Goal: Task Accomplishment & Management: Complete application form

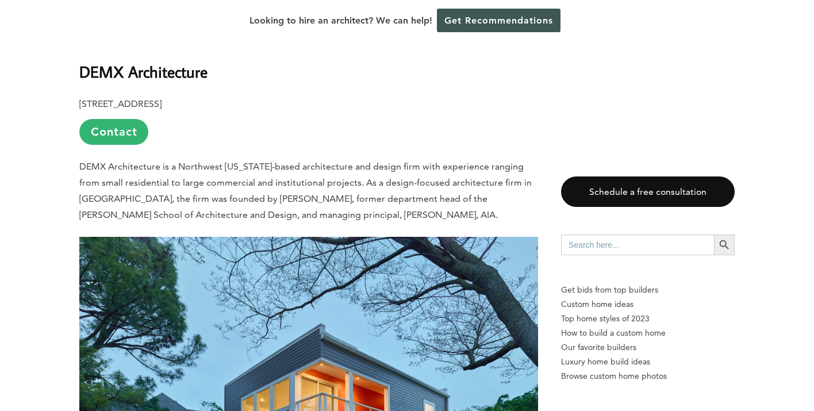
scroll to position [1531, 0]
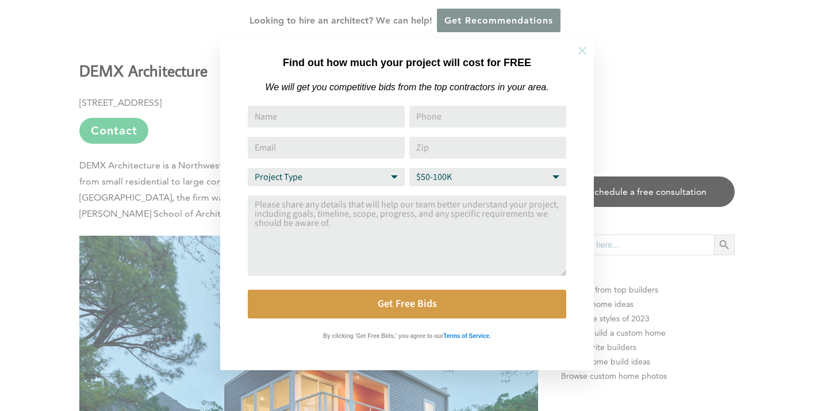
click at [585, 51] on icon at bounding box center [582, 50] width 13 height 13
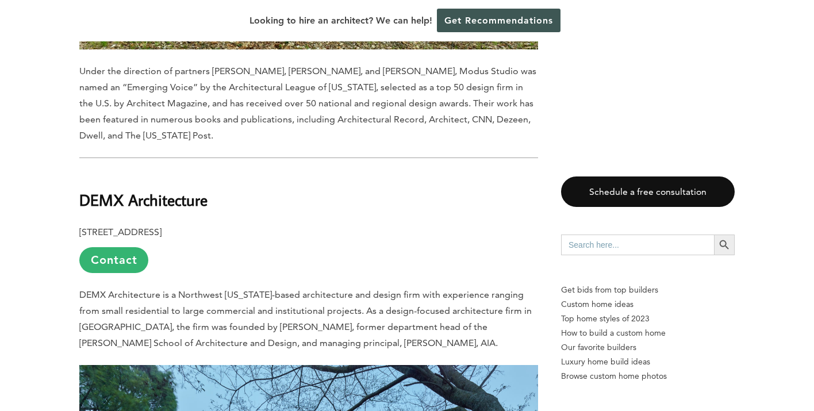
scroll to position [1414, 0]
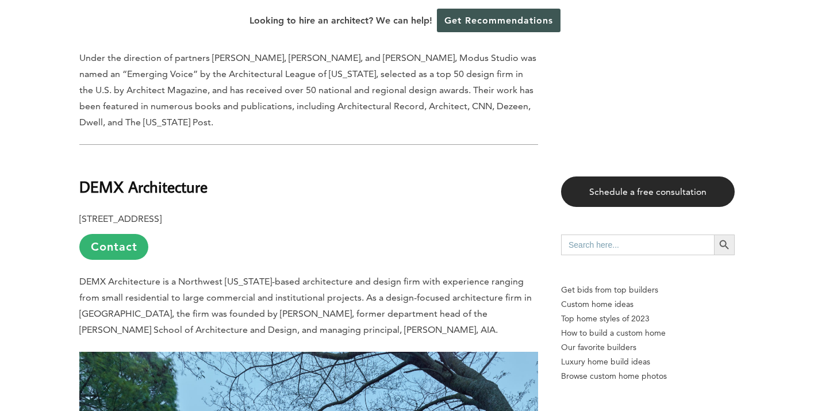
click at [645, 190] on link "Schedule a free consultation" at bounding box center [648, 191] width 174 height 30
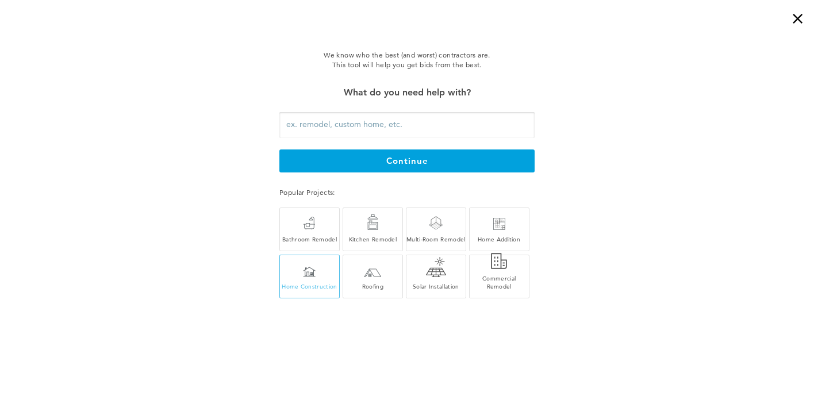
click at [311, 281] on div "Home Construction" at bounding box center [309, 279] width 59 height 22
type input "Home Construction"
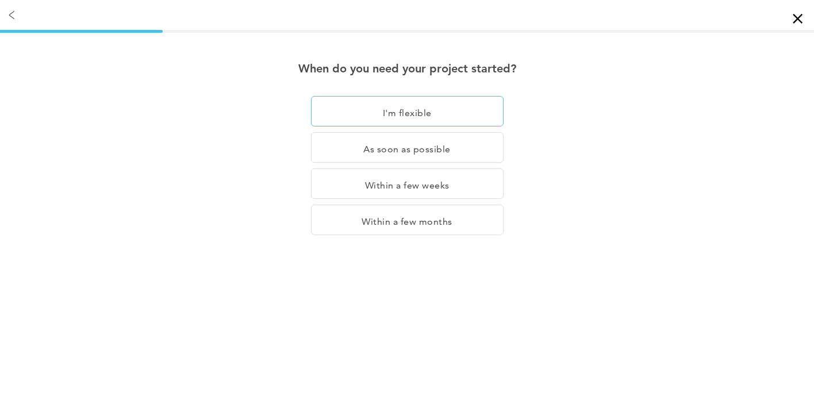
click at [422, 115] on div "I'm flexible" at bounding box center [407, 111] width 193 height 30
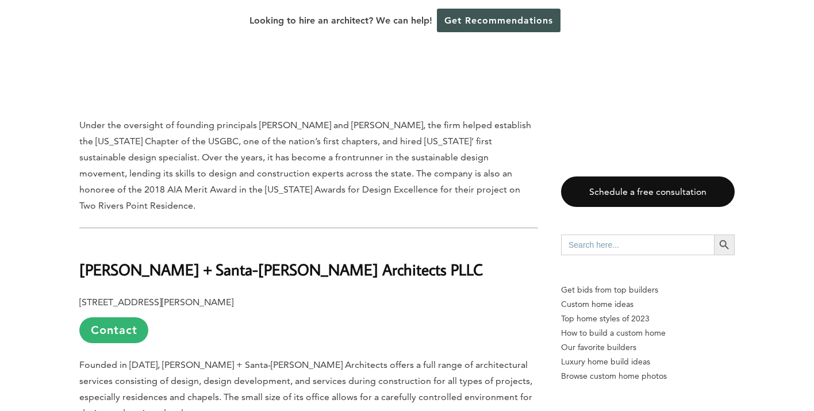
scroll to position [3257, 0]
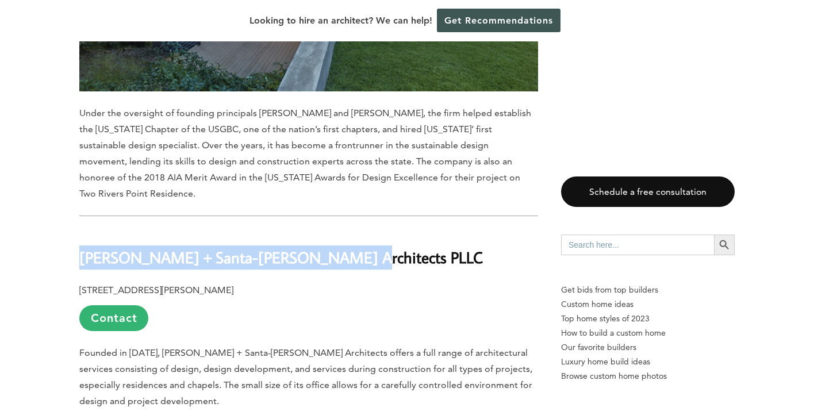
drag, startPoint x: 334, startPoint y: 166, endPoint x: 63, endPoint y: 166, distance: 270.7
copy b "[PERSON_NAME] + Santa-[PERSON_NAME] Architects PLLC"
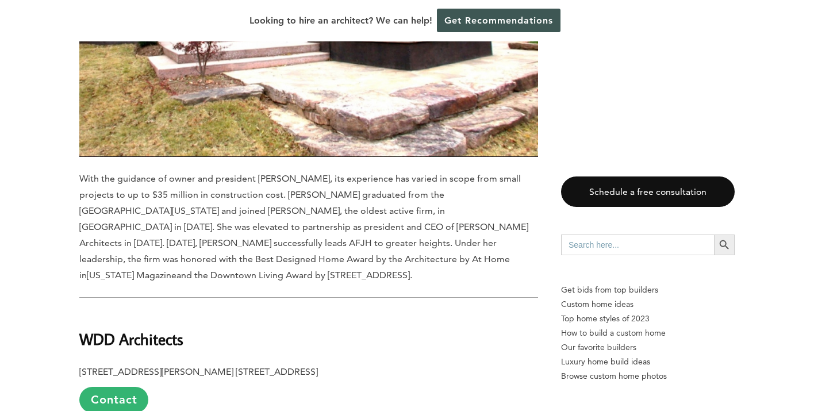
scroll to position [6580, 0]
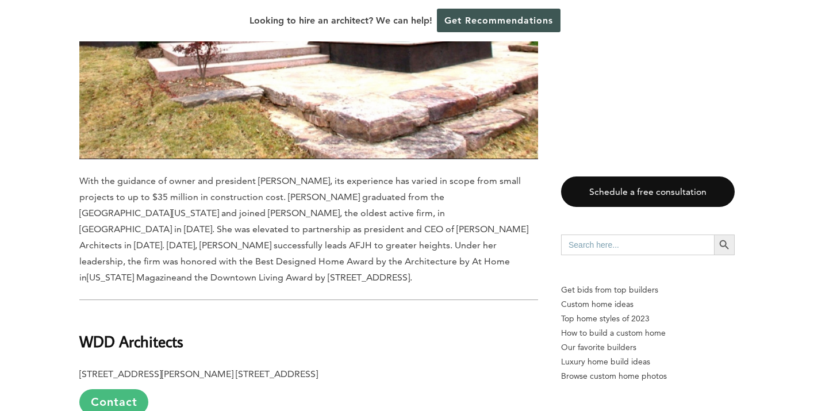
click at [120, 389] on link "Contact" at bounding box center [113, 402] width 69 height 26
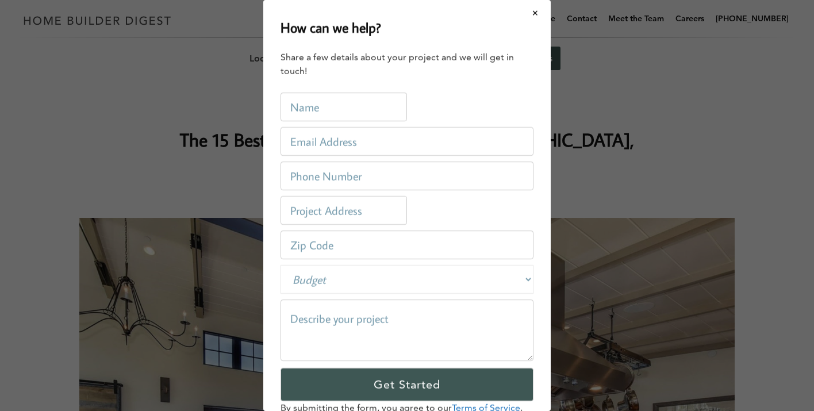
click at [321, 117] on input "text" at bounding box center [343, 107] width 126 height 29
type input "[PERSON_NAME]"
type input "[EMAIL_ADDRESS][DOMAIN_NAME]"
type input "2029996699"
type input "E. Harold St Fayetteville."
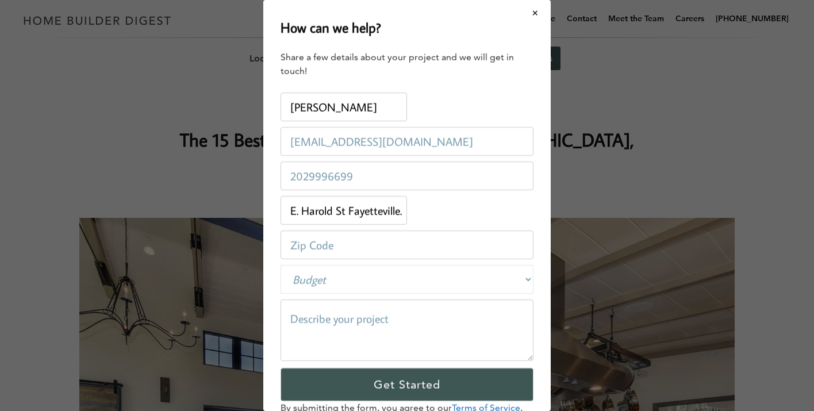
type input "72703"
click at [382, 143] on input "[EMAIL_ADDRESS][DOMAIN_NAME]" at bounding box center [406, 141] width 253 height 29
type input "v"
type input "[PERSON_NAME][EMAIL_ADDRESS][DOMAIN_NAME]"
click at [405, 214] on input "E. Harold St Fayetteville." at bounding box center [343, 210] width 126 height 29
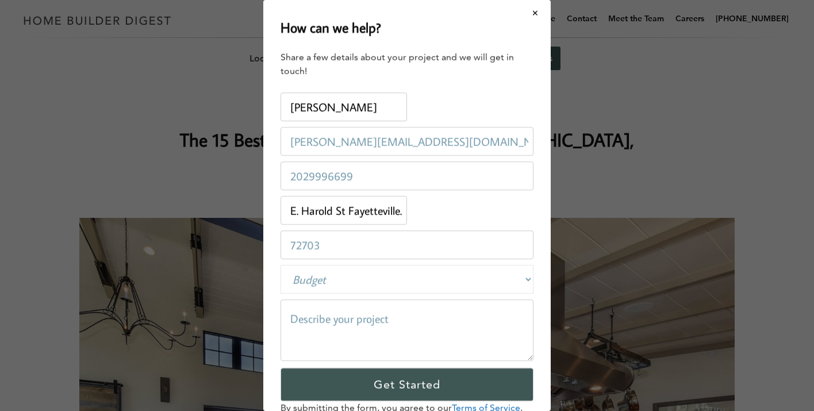
drag, startPoint x: 403, startPoint y: 209, endPoint x: 280, endPoint y: 205, distance: 122.5
click at [280, 205] on input "E. Harold St Fayetteville." at bounding box center [343, 210] width 126 height 29
type input "h"
click at [404, 210] on input "[GEOGRAPHIC_DATA][PERSON_NAME], [GEOGRAPHIC_DATA]" at bounding box center [343, 210] width 126 height 29
click at [370, 210] on input "Hilltop Dr. Hebes, [GEOGRAPHIC_DATA]" at bounding box center [343, 210] width 126 height 29
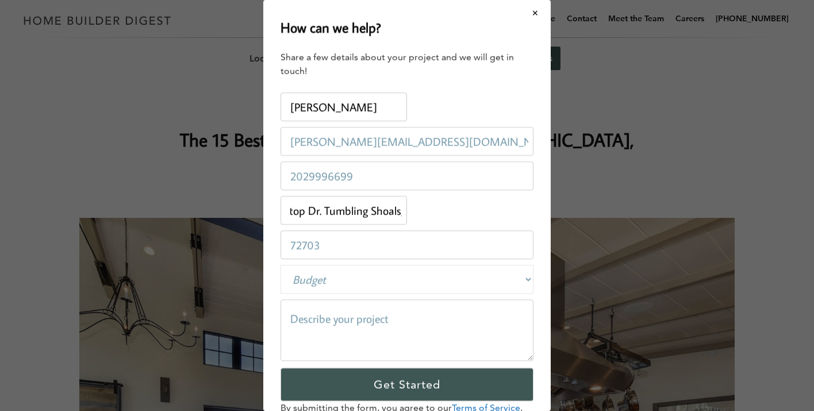
scroll to position [0, 19]
type input "Hilltop Dr. Tumbling Shoals,, [GEOGRAPHIC_DATA]"
click at [323, 243] on input "72703" at bounding box center [406, 244] width 253 height 29
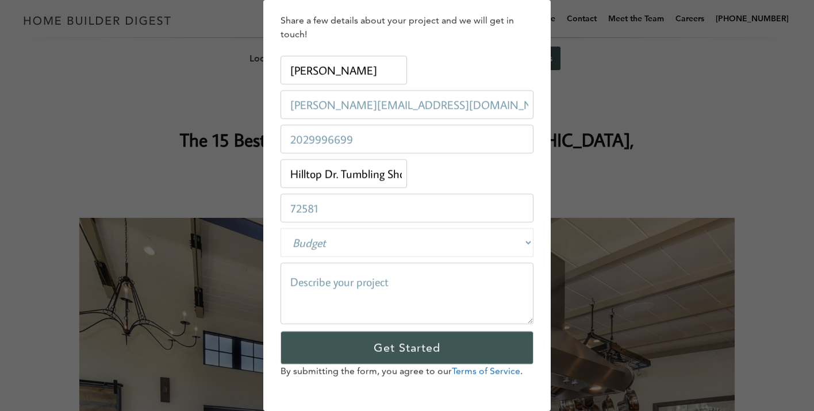
scroll to position [39, 0]
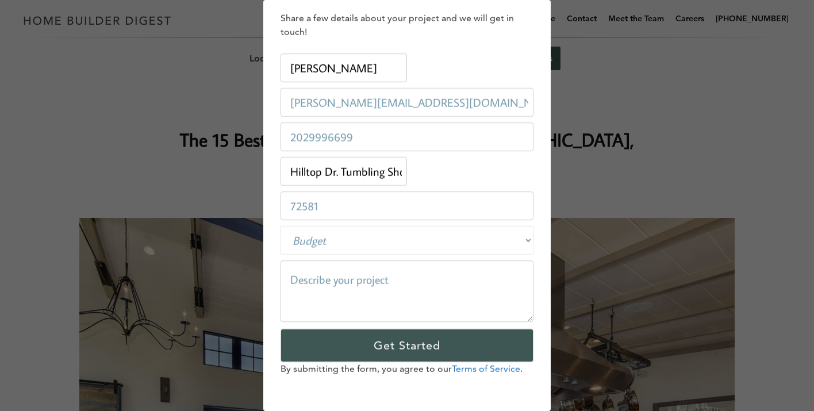
type input "72581"
click at [328, 275] on textarea at bounding box center [406, 290] width 253 height 61
click at [377, 279] on textarea "We are looking to build a new home and" at bounding box center [406, 290] width 253 height 61
click at [398, 295] on textarea "We are looking to hire an architect to help us build a new home and" at bounding box center [406, 290] width 253 height 61
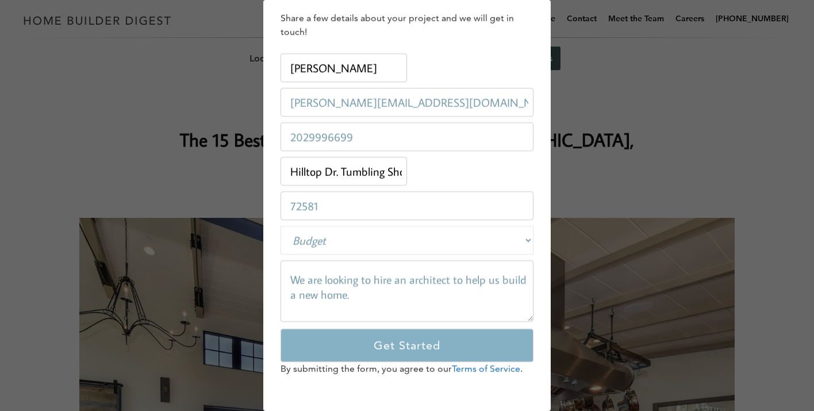
type textarea "We are looking to hire an architect to help us build a new home."
click at [414, 347] on input "Get Started" at bounding box center [406, 345] width 253 height 33
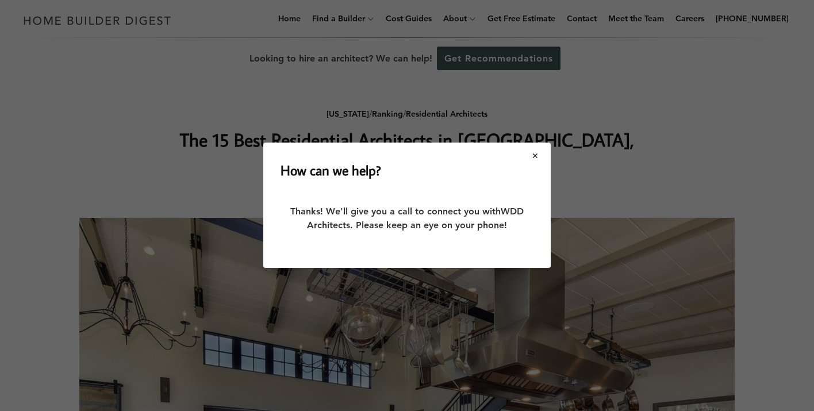
click at [537, 155] on button "Close modal" at bounding box center [535, 156] width 30 height 24
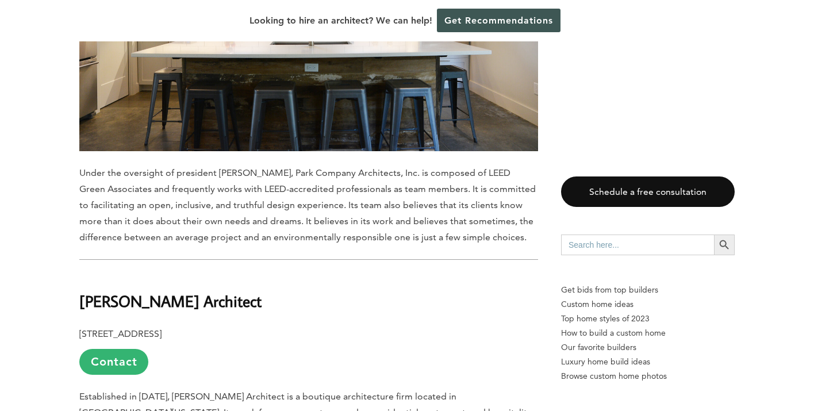
scroll to position [9528, 0]
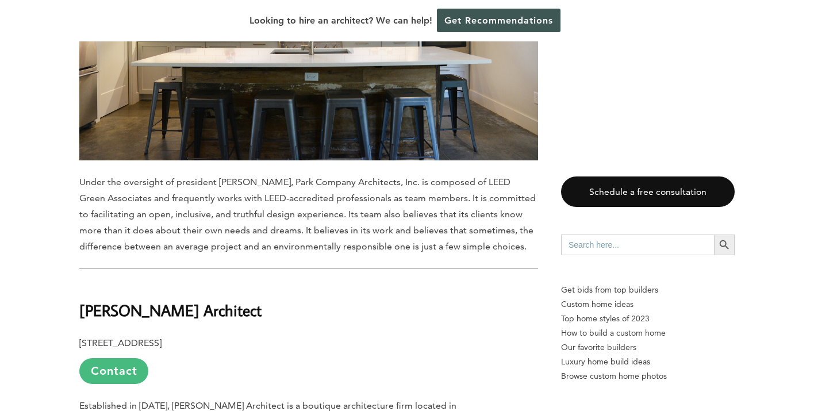
click at [125, 358] on link "Contact" at bounding box center [113, 371] width 69 height 26
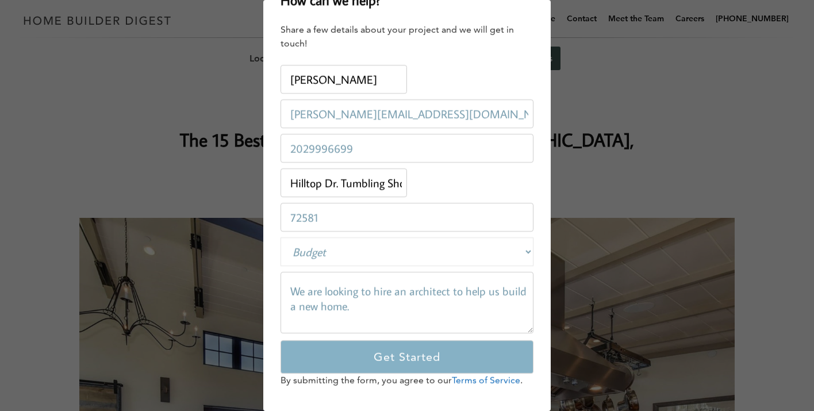
scroll to position [39, 0]
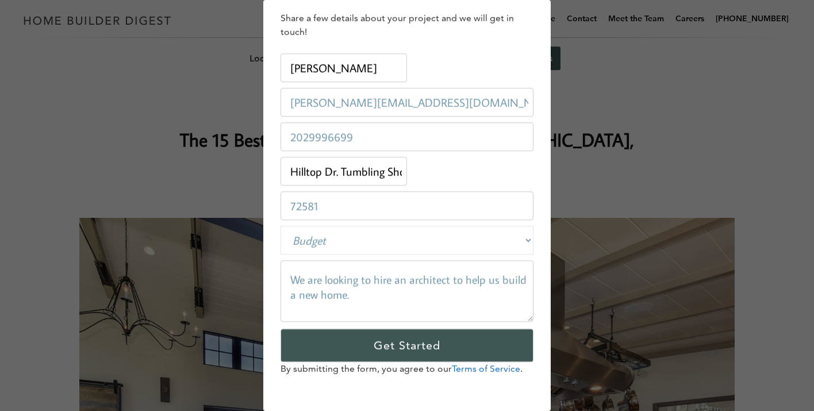
click at [526, 237] on select "Budget Less than $100,000 $100,000-$250,000 $250,000-$500,000 $500,000-$1 Milli…" at bounding box center [406, 240] width 253 height 29
select select "250000-500000"
click at [280, 226] on select "Budget Less than $100,000 $100,000-$250,000 $250,000-$500,000 $500,000-$1 Milli…" at bounding box center [406, 240] width 253 height 29
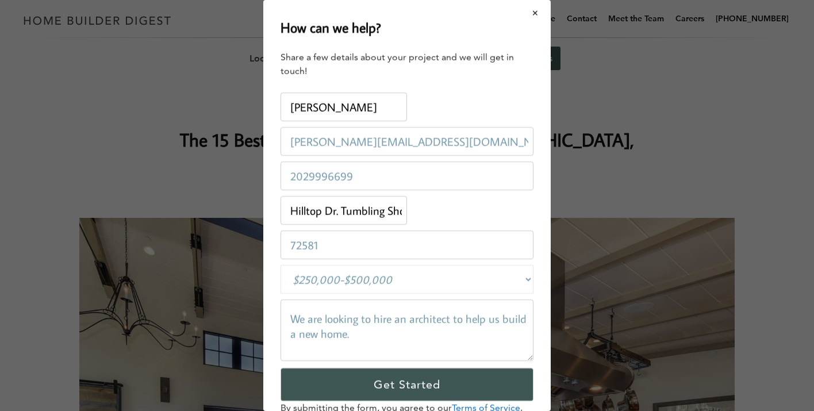
click at [536, 12] on button "Close modal" at bounding box center [535, 13] width 30 height 24
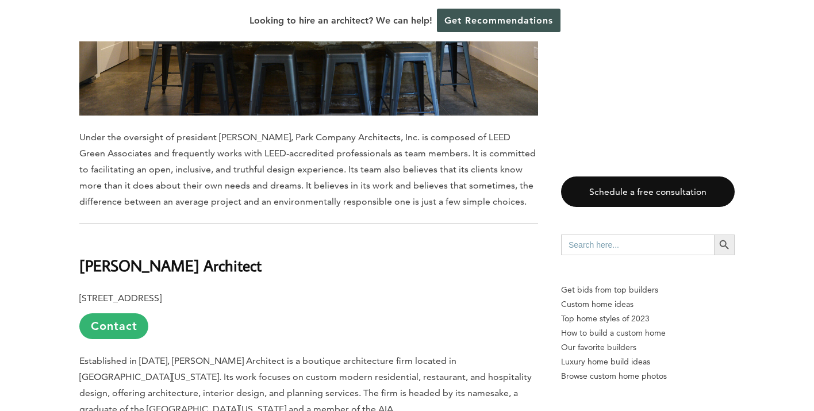
scroll to position [9573, 0]
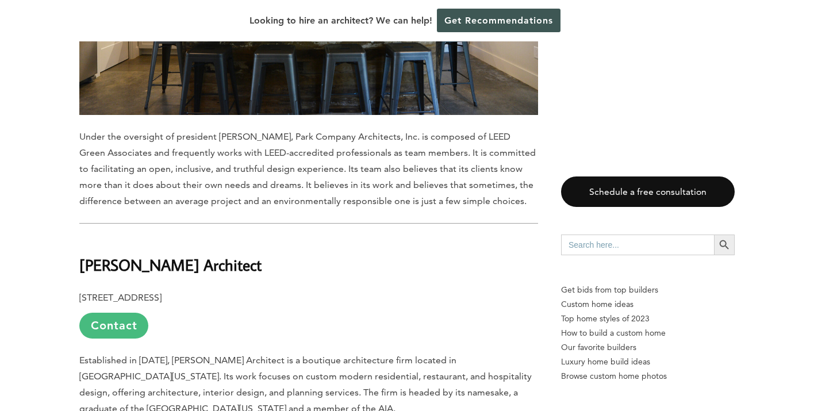
click at [120, 313] on link "Contact" at bounding box center [113, 326] width 69 height 26
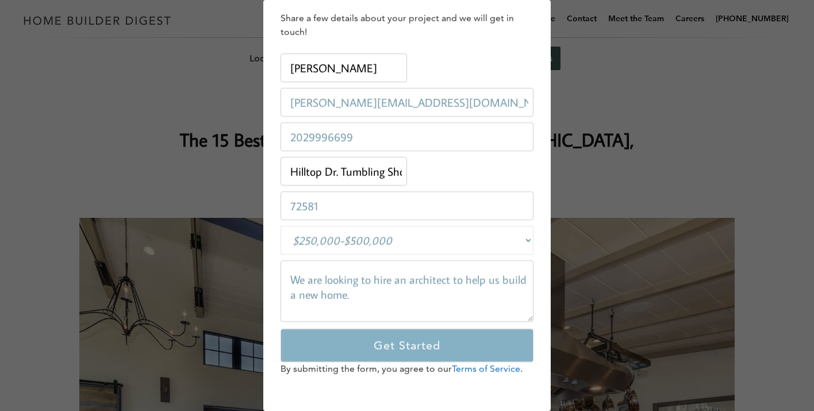
scroll to position [0, 0]
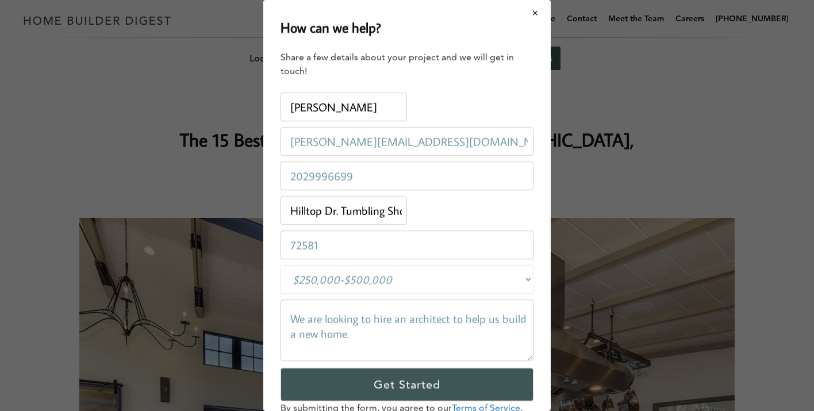
click at [536, 13] on button "Close modal" at bounding box center [535, 13] width 30 height 24
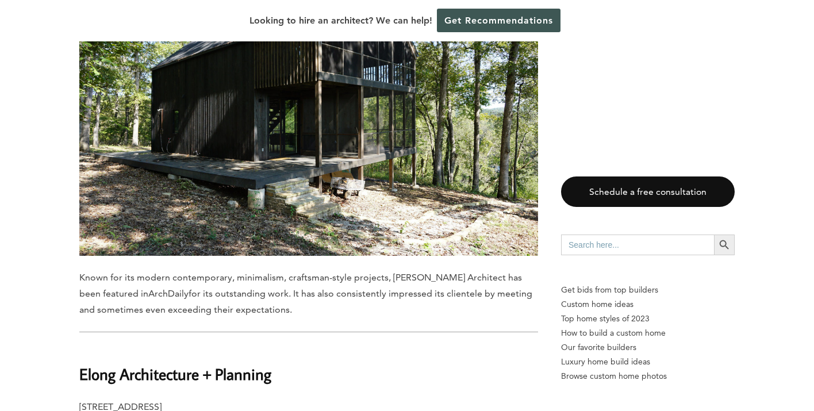
scroll to position [10029, 0]
